Goal: Transaction & Acquisition: Obtain resource

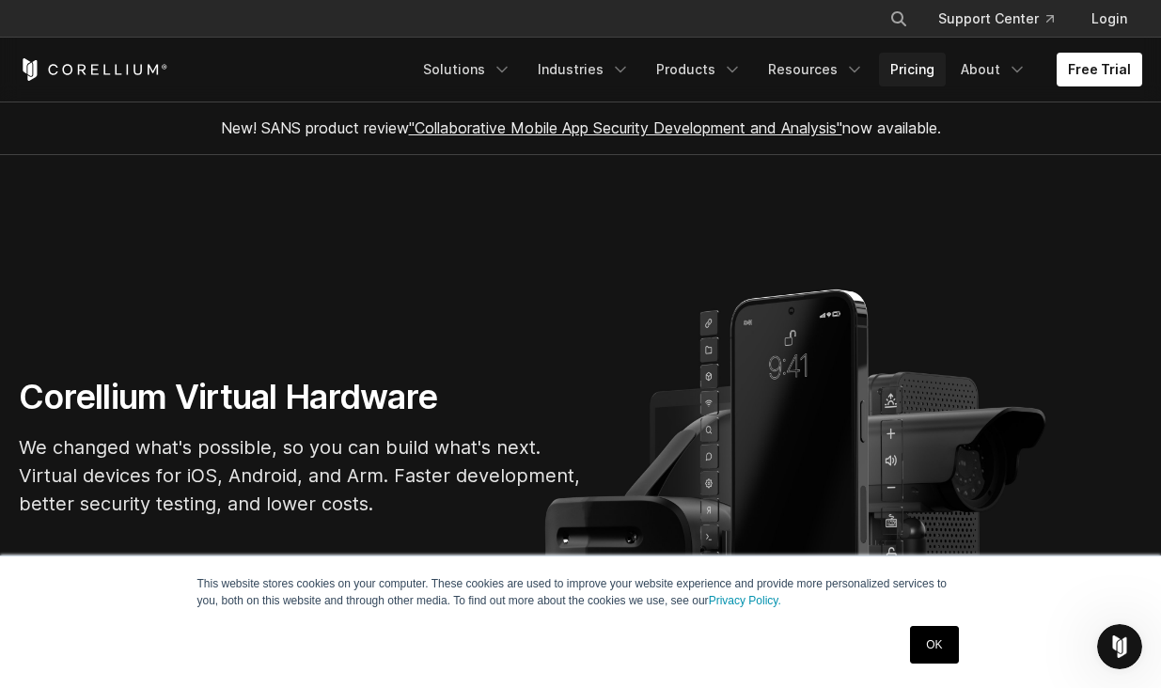
click at [920, 70] on link "Pricing" at bounding box center [912, 70] width 67 height 34
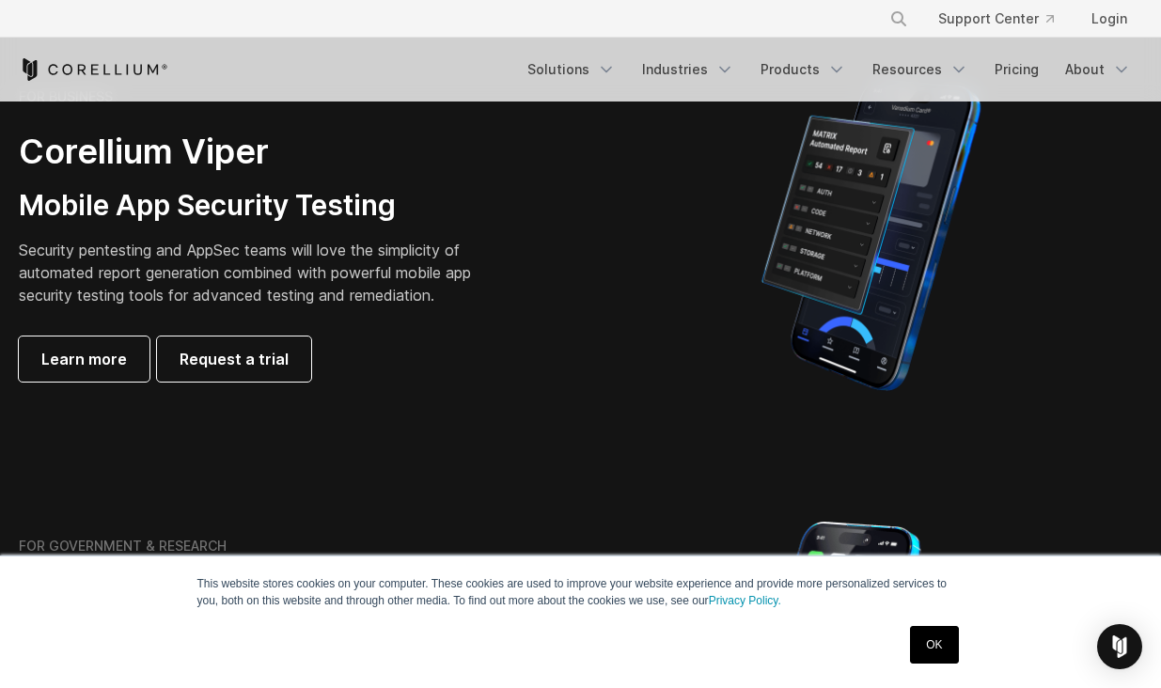
scroll to position [476, 0]
click at [237, 357] on span "Request a trial" at bounding box center [234, 358] width 109 height 23
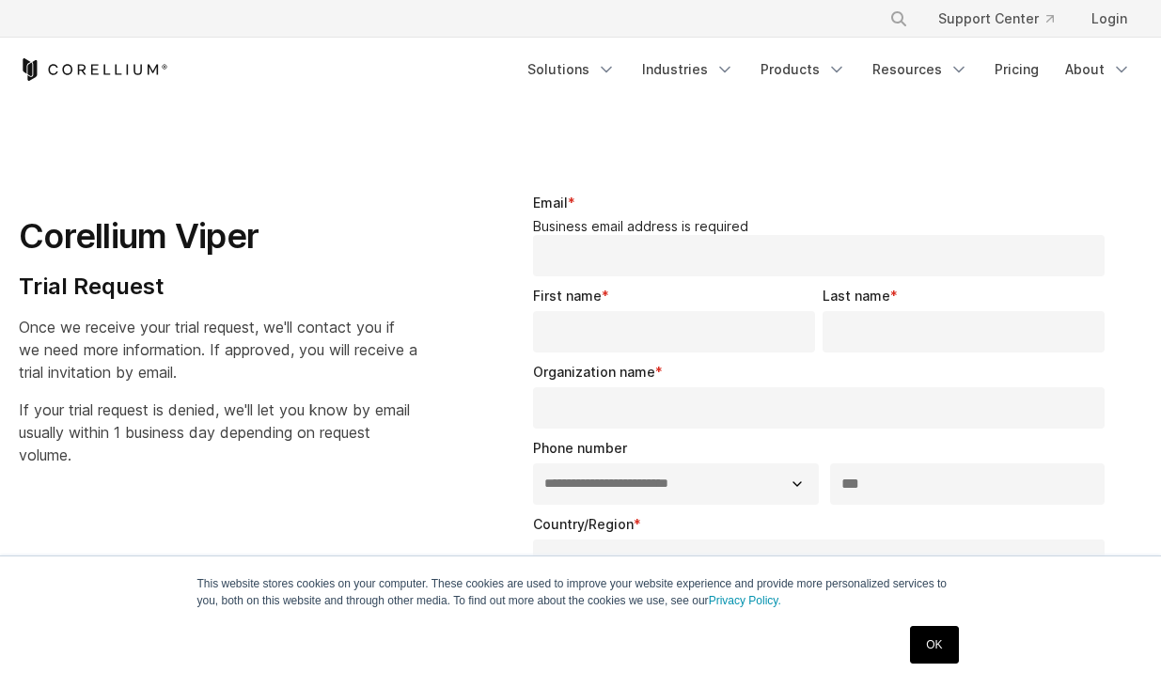
select select "**"
click at [819, 74] on link "Products" at bounding box center [803, 70] width 108 height 34
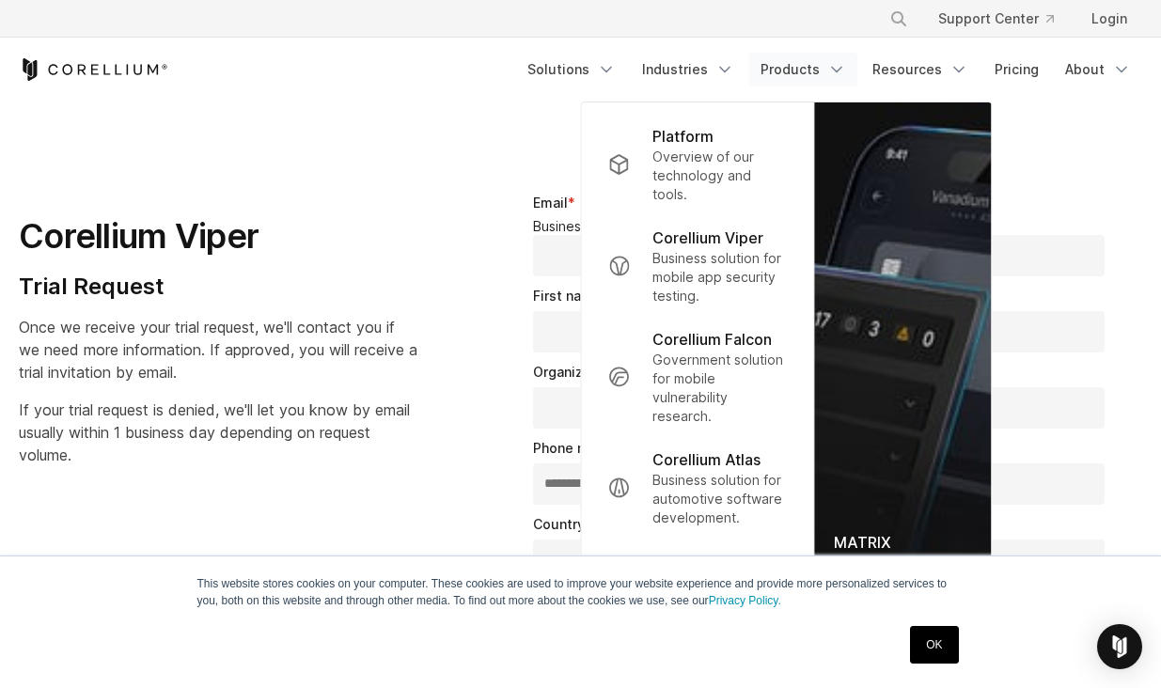
click at [312, 352] on span "Once we receive your trial request, we'll contact you if we need more informati…" at bounding box center [218, 350] width 398 height 64
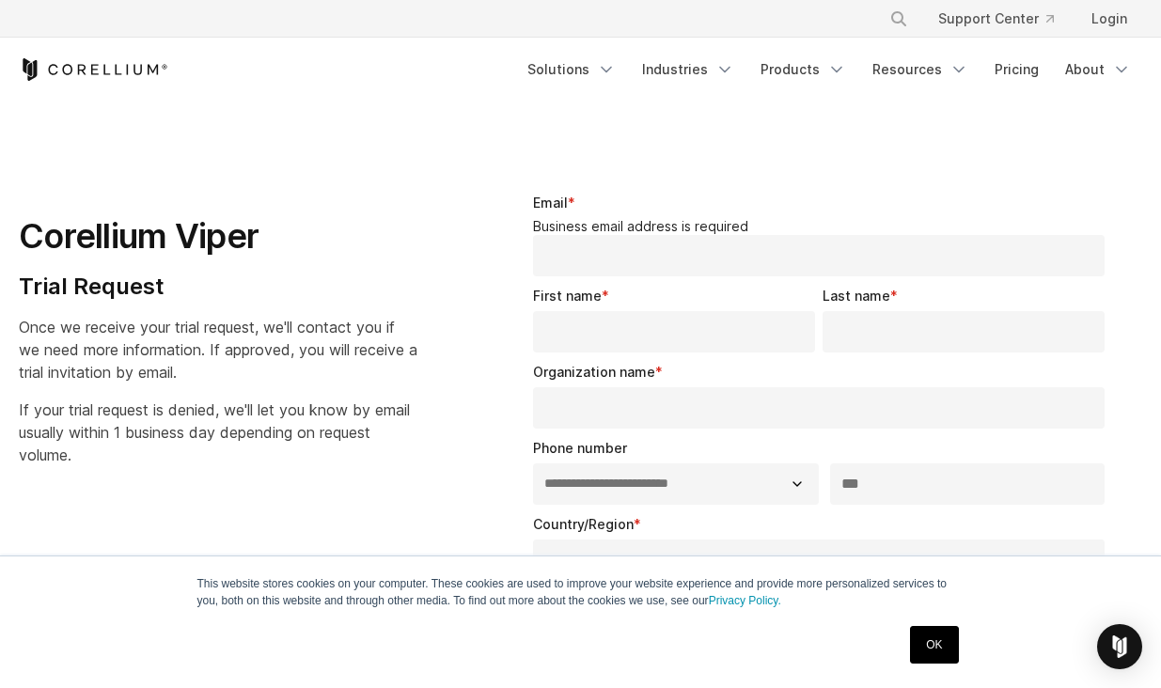
click at [706, 263] on input "Email *" at bounding box center [818, 255] width 571 height 41
click at [749, 242] on input "Email *" at bounding box center [818, 255] width 571 height 41
